Goal: Transaction & Acquisition: Book appointment/travel/reservation

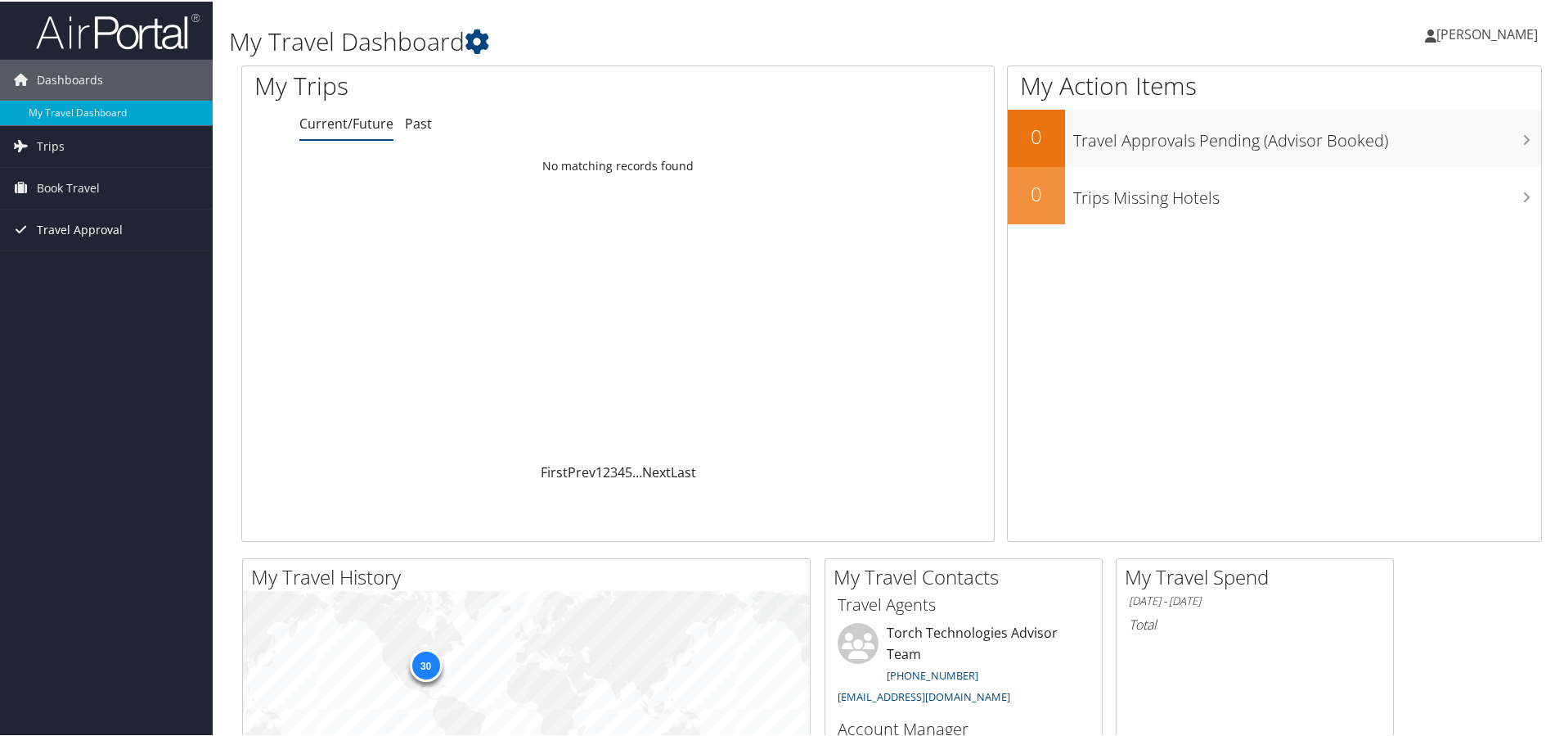
drag, startPoint x: 130, startPoint y: 225, endPoint x: 123, endPoint y: 208, distance: 18.7
click at [131, 225] on link "Travel Approval" at bounding box center [106, 228] width 213 height 41
click at [117, 196] on link "Book Travel" at bounding box center [106, 186] width 213 height 41
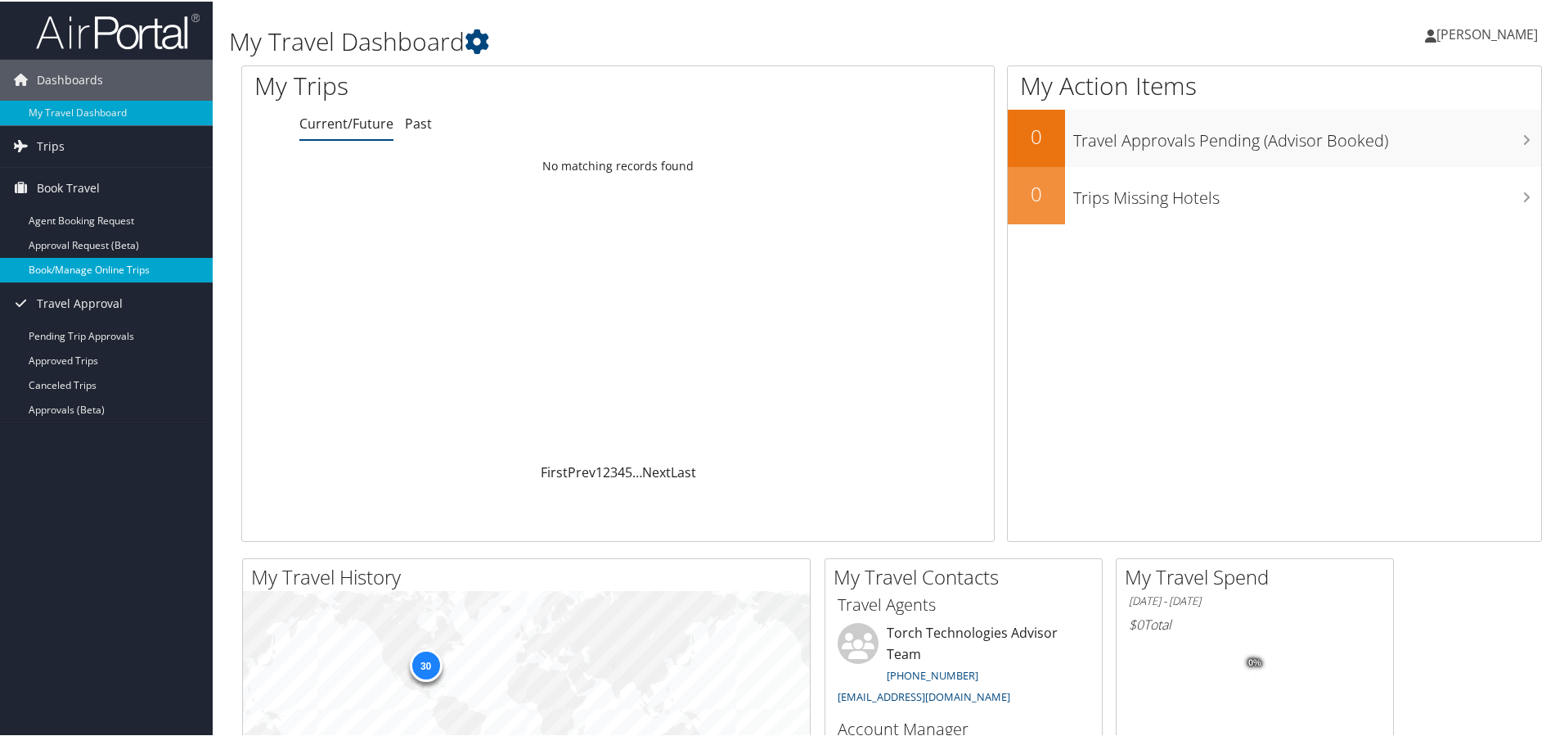
click at [101, 269] on link "Book/Manage Online Trips" at bounding box center [106, 268] width 213 height 25
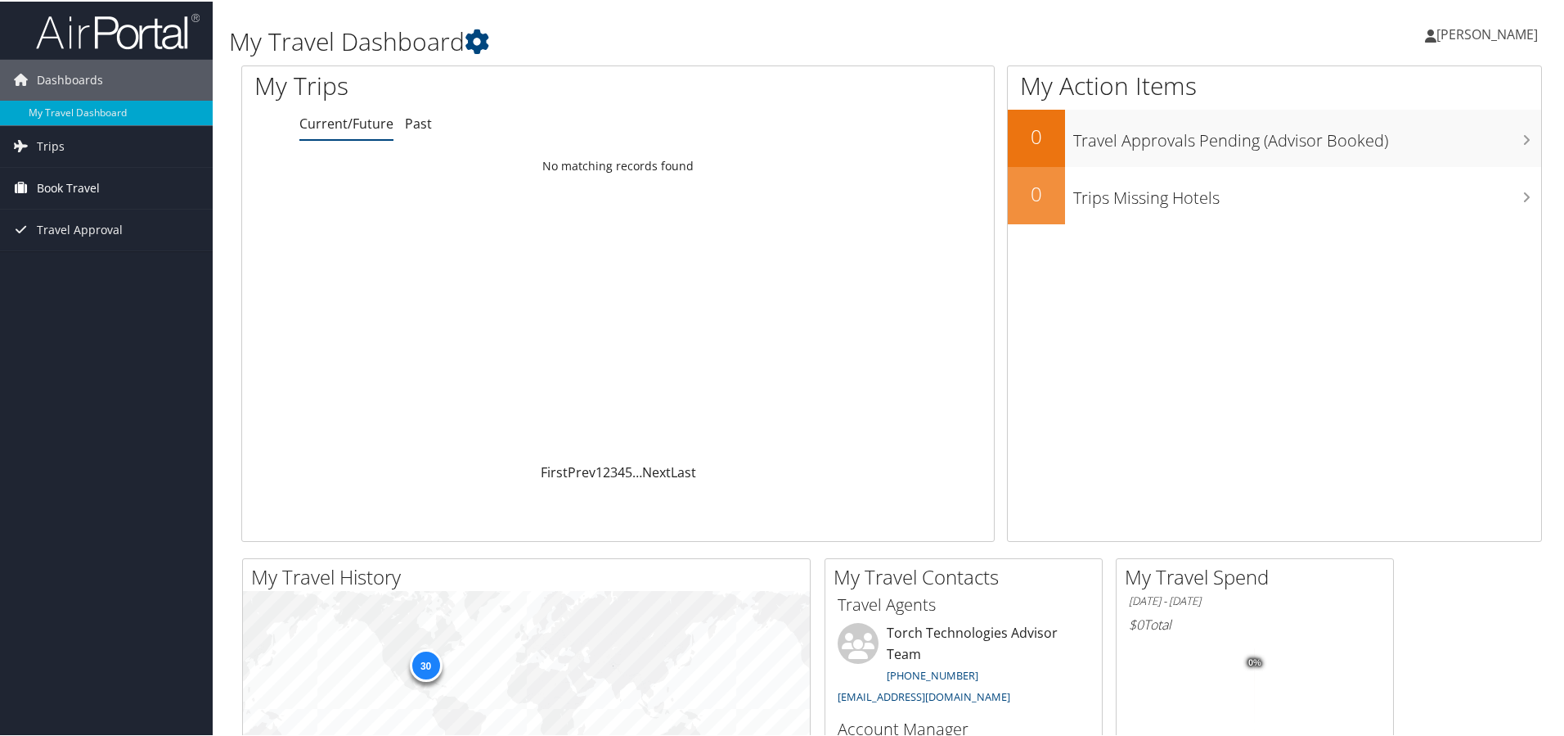
click at [129, 195] on link "Book Travel" at bounding box center [106, 186] width 213 height 41
click at [113, 272] on link "Book/Manage Online Trips" at bounding box center [106, 268] width 213 height 25
